Goal: Navigation & Orientation: Find specific page/section

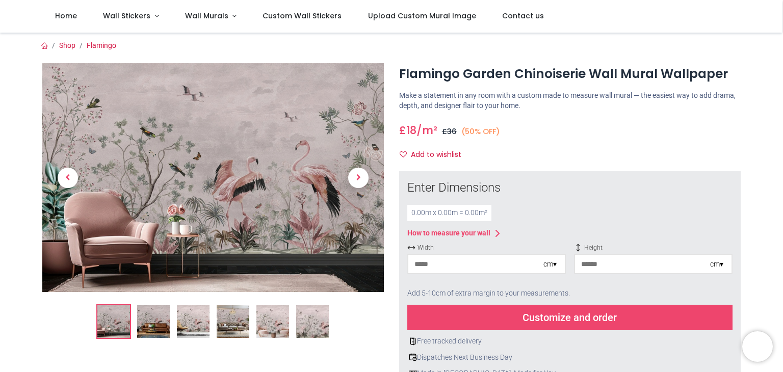
scroll to position [141, 0]
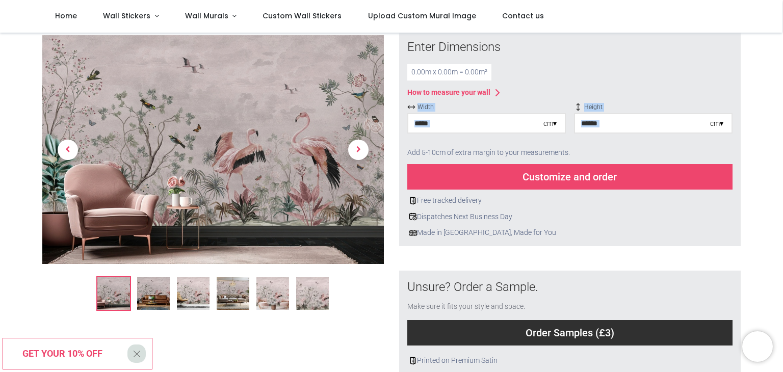
drag, startPoint x: 775, startPoint y: 94, endPoint x: 772, endPoint y: 128, distance: 33.8
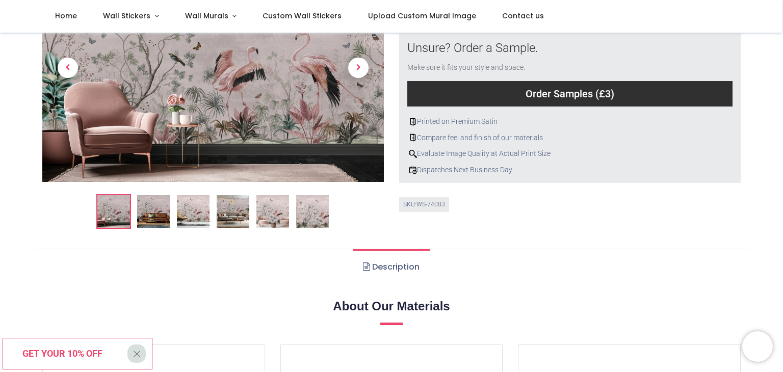
scroll to position [402, 0]
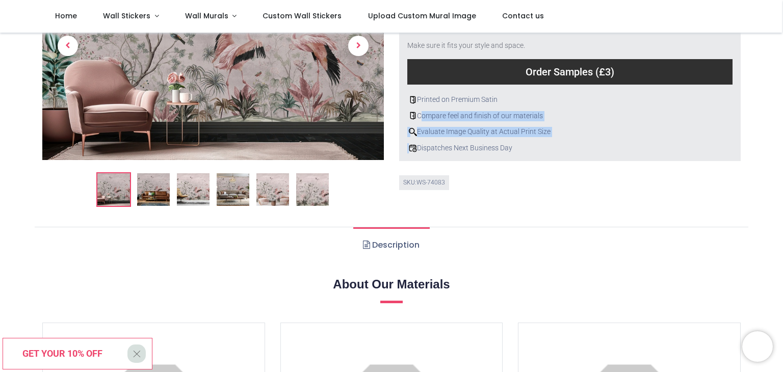
drag, startPoint x: 779, startPoint y: 121, endPoint x: 779, endPoint y: 149, distance: 28.0
click at [779, 149] on div "Shop [GEOGRAPHIC_DATA]" at bounding box center [391, 379] width 783 height 1497
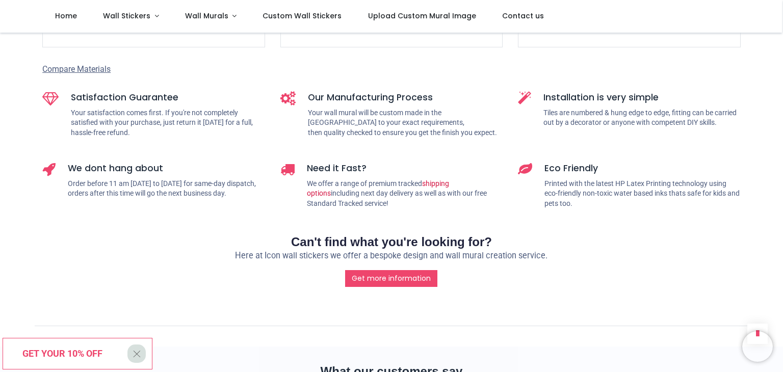
scroll to position [1230, 0]
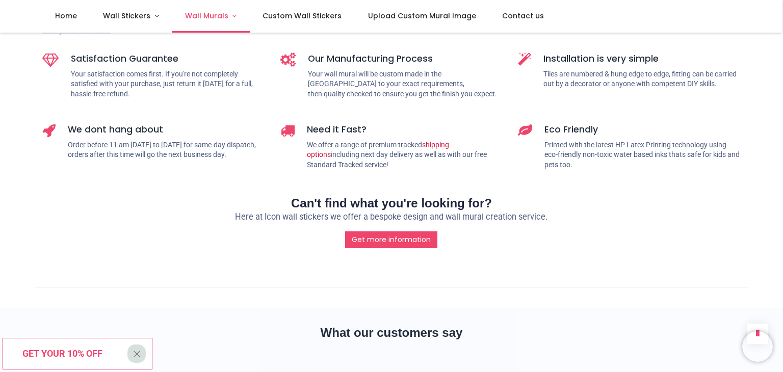
click at [219, 20] on span "Wall Murals" at bounding box center [206, 16] width 43 height 10
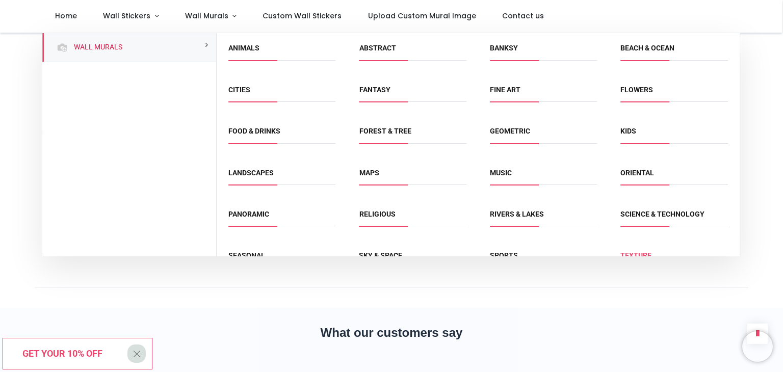
click at [632, 253] on link "Texture" at bounding box center [635, 255] width 31 height 8
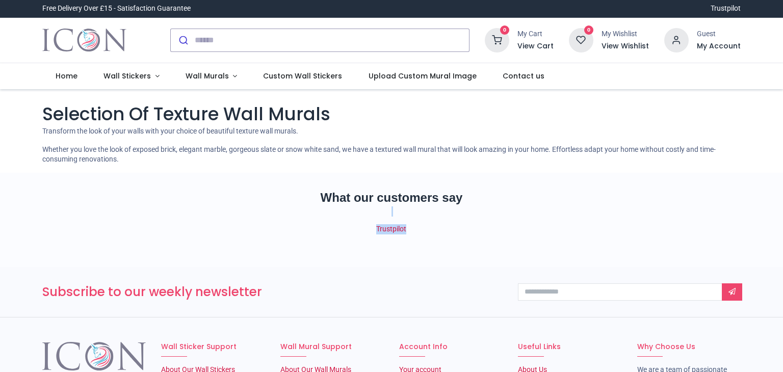
drag, startPoint x: 698, startPoint y: 215, endPoint x: 707, endPoint y: 252, distance: 38.3
click at [707, 252] on div "What our customers say Trustpilot" at bounding box center [392, 228] width 714 height 78
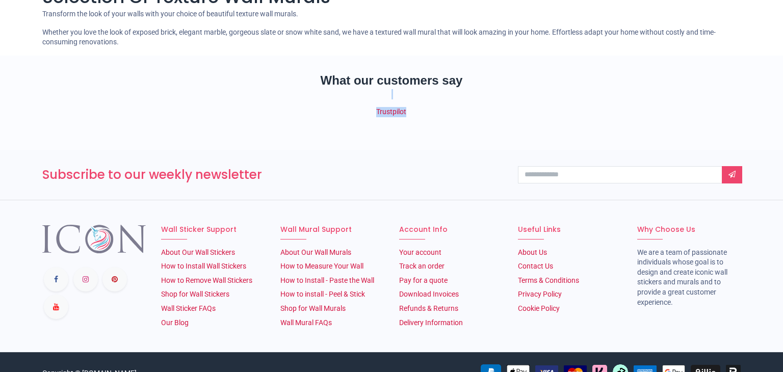
scroll to position [139, 0]
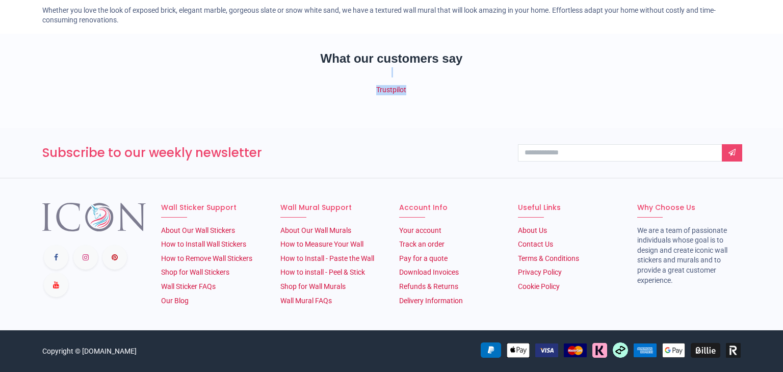
drag, startPoint x: 765, startPoint y: 290, endPoint x: 781, endPoint y: 328, distance: 41.4
click at [781, 328] on section "Follow us Wall Sticker Support About Our Wall Stickers How to Install Wall Stic…" at bounding box center [391, 254] width 783 height 152
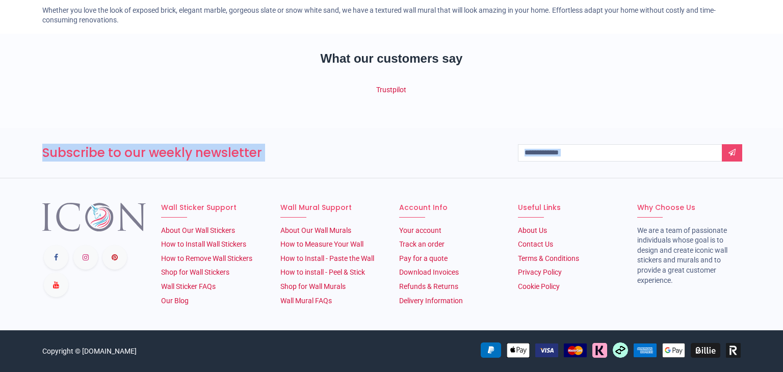
drag, startPoint x: 781, startPoint y: 146, endPoint x: 783, endPoint y: 110, distance: 36.7
click at [783, 110] on div "Login • Register Home Wall Stickers Wall Murals (" at bounding box center [391, 186] width 783 height 372
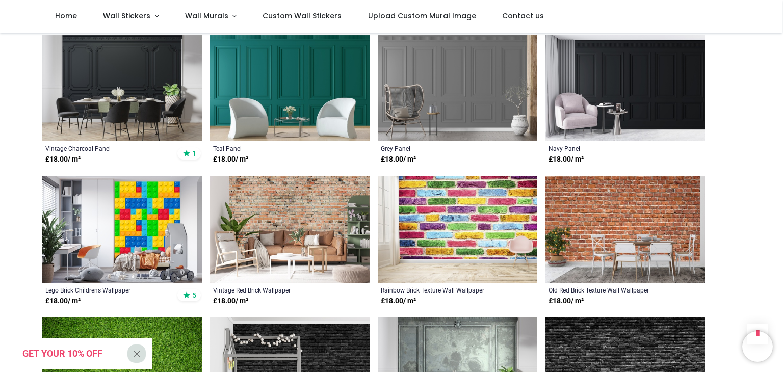
scroll to position [818, 0]
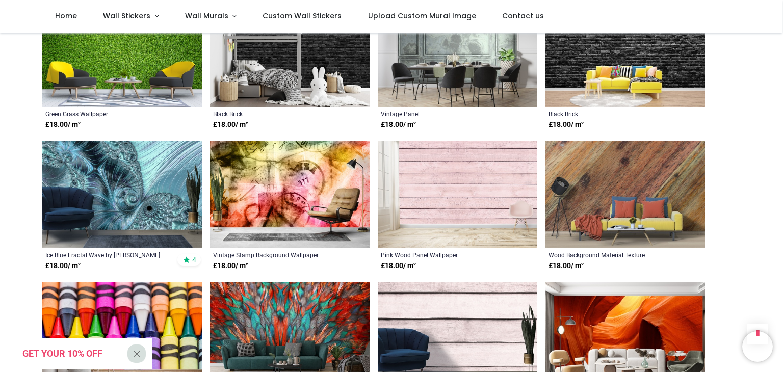
scroll to position [310, 0]
